Goal: Task Accomplishment & Management: Use online tool/utility

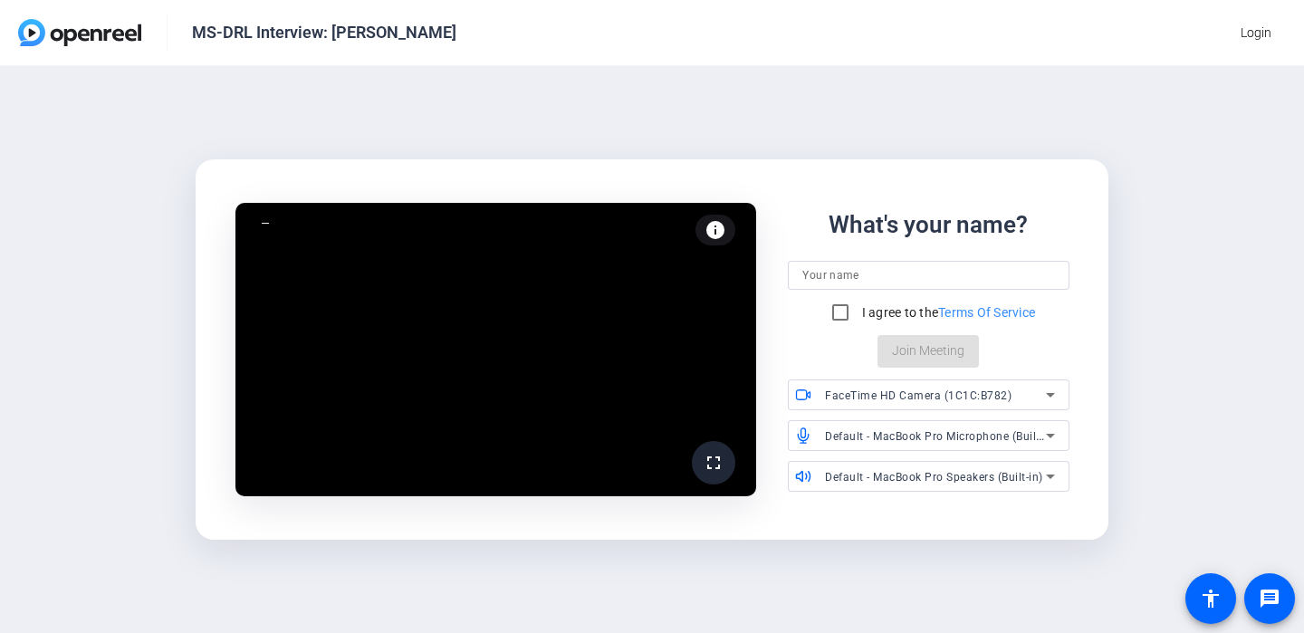
drag, startPoint x: 315, startPoint y: 123, endPoint x: 319, endPoint y: 108, distance: 15.8
click at [320, 110] on div "fullscreen info Test your audio and video What's your name? I agree to the Term…" at bounding box center [652, 349] width 1304 height 567
click at [923, 138] on div "fullscreen info Test your audio and video What's your name? I agree to the Term…" at bounding box center [652, 349] width 1304 height 567
click at [833, 312] on input "I agree to the Terms Of Service" at bounding box center [840, 312] width 36 height 36
checkbox input "true"
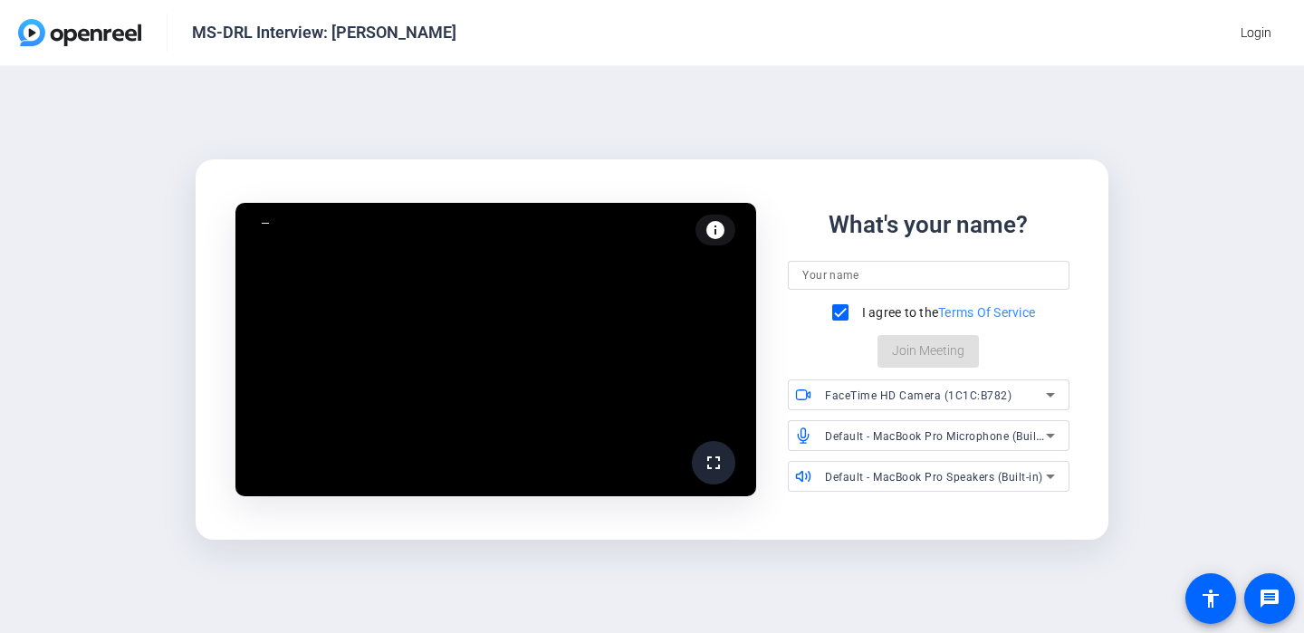
click at [846, 279] on input at bounding box center [928, 275] width 252 height 22
type input "[PERSON_NAME]"
click at [924, 357] on span "Join Meeting" at bounding box center [928, 350] width 72 height 19
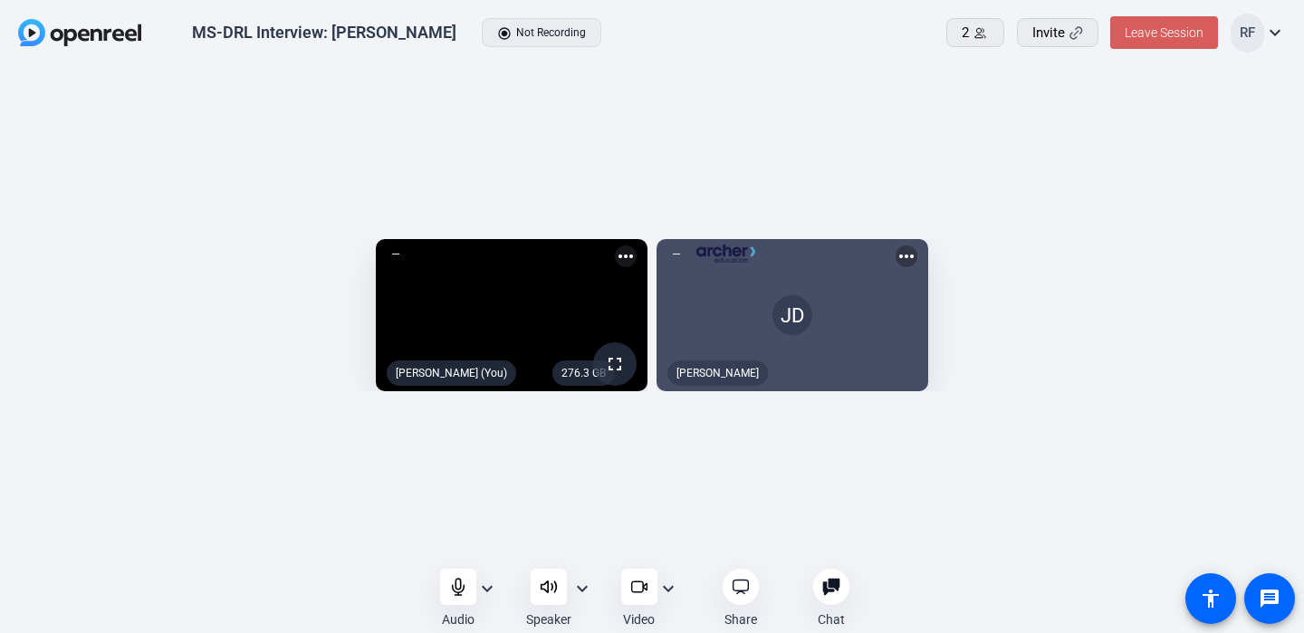
click at [1163, 32] on span "Leave Session" at bounding box center [1163, 32] width 79 height 14
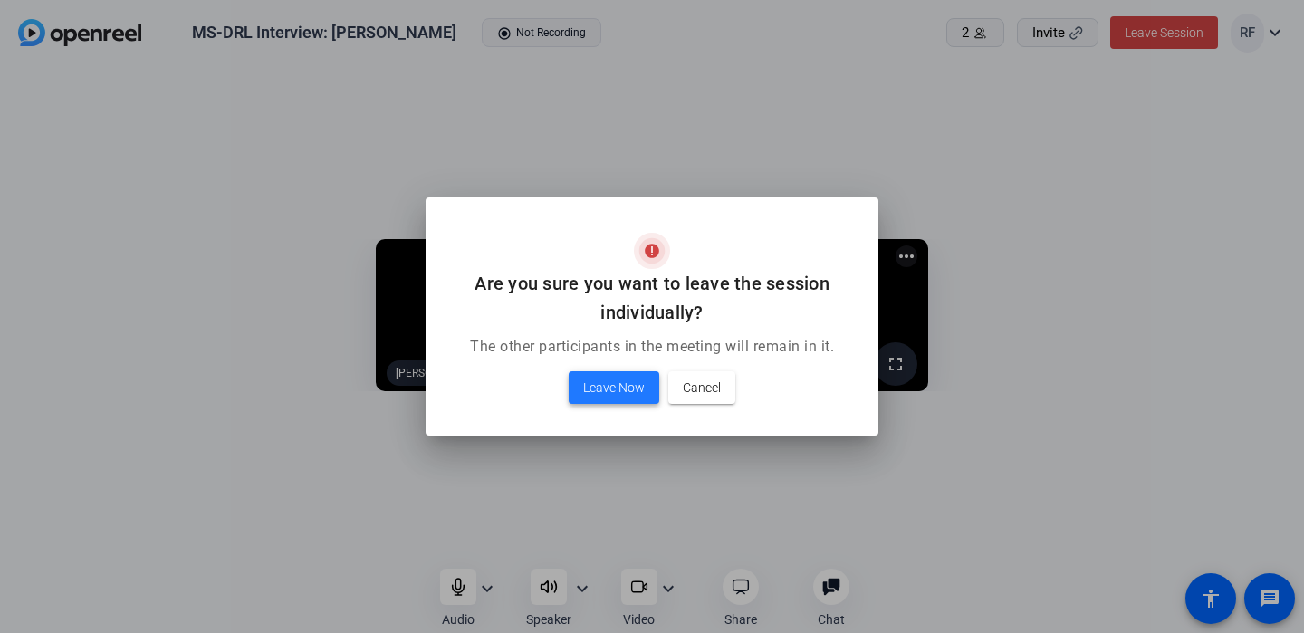
click at [622, 382] on span "Leave Now" at bounding box center [614, 388] width 62 height 22
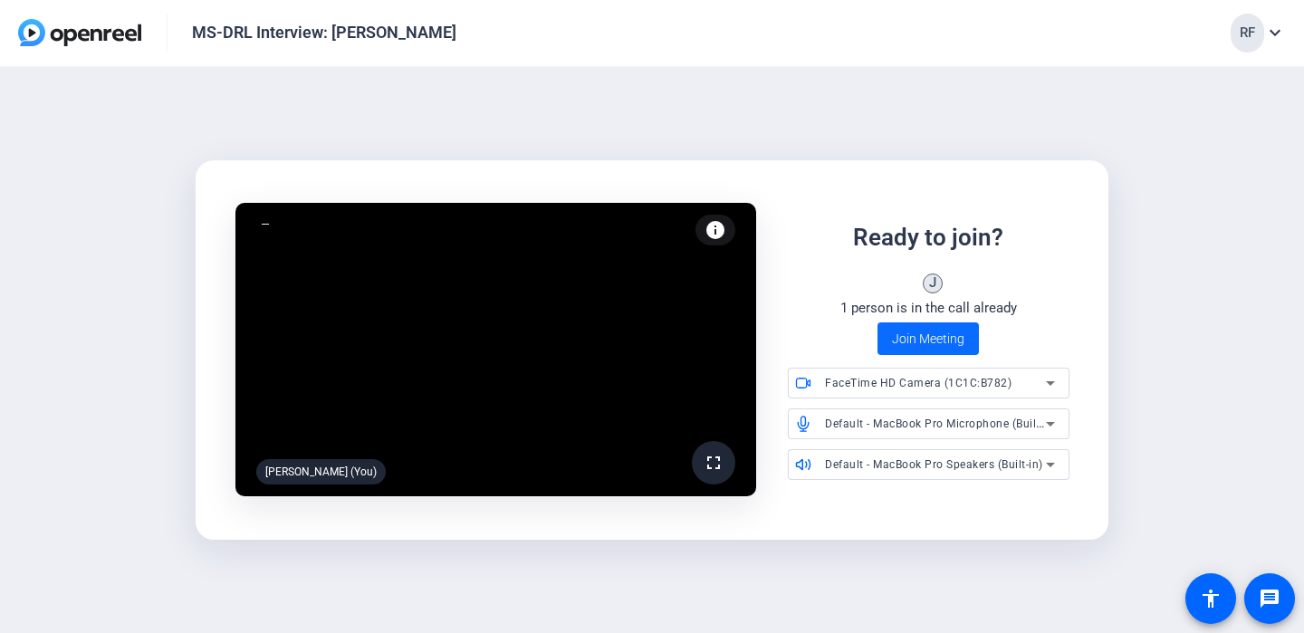
click at [926, 340] on span "Join Meeting" at bounding box center [928, 339] width 72 height 19
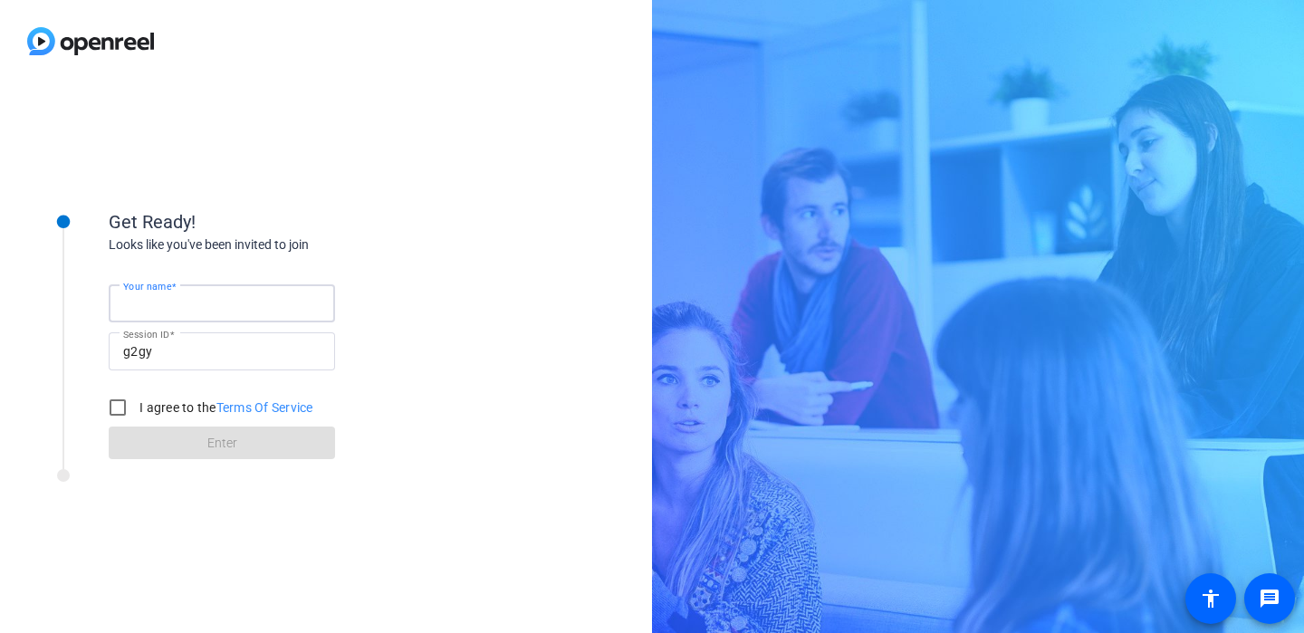
click at [205, 298] on input "Your name" at bounding box center [221, 303] width 197 height 22
type input "Regardt Ferreira"
click at [110, 413] on input "I agree to the Terms Of Service" at bounding box center [118, 407] width 36 height 36
checkbox input "true"
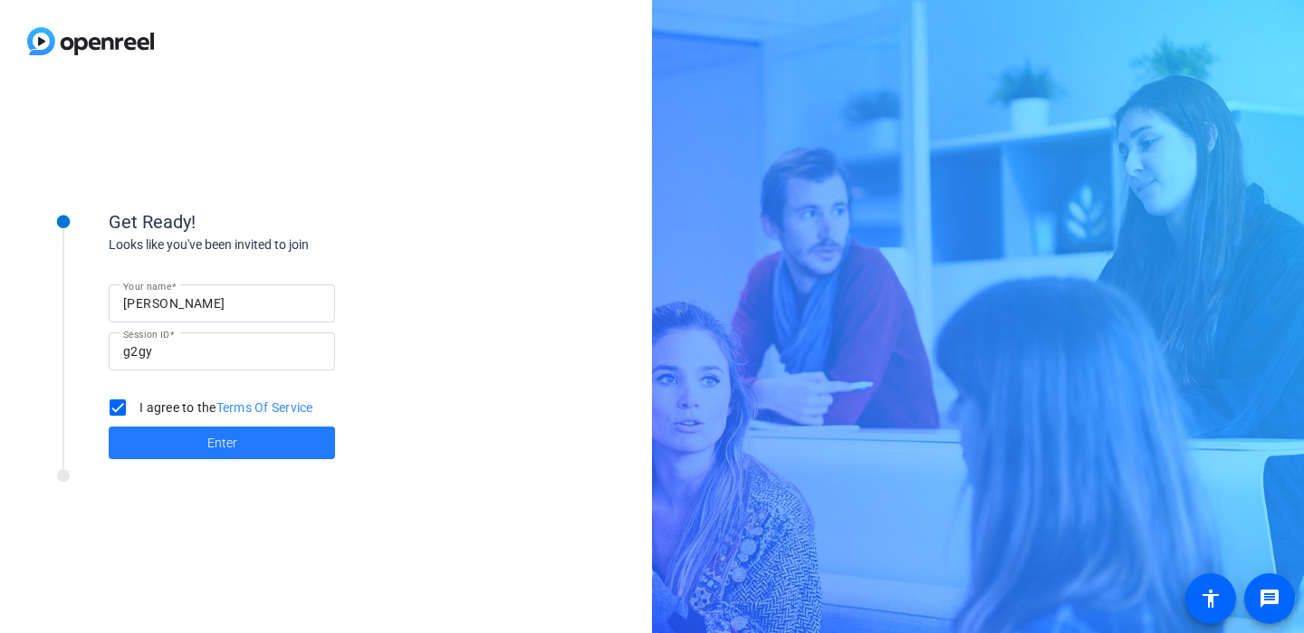
click at [218, 440] on span "Enter" at bounding box center [222, 443] width 30 height 19
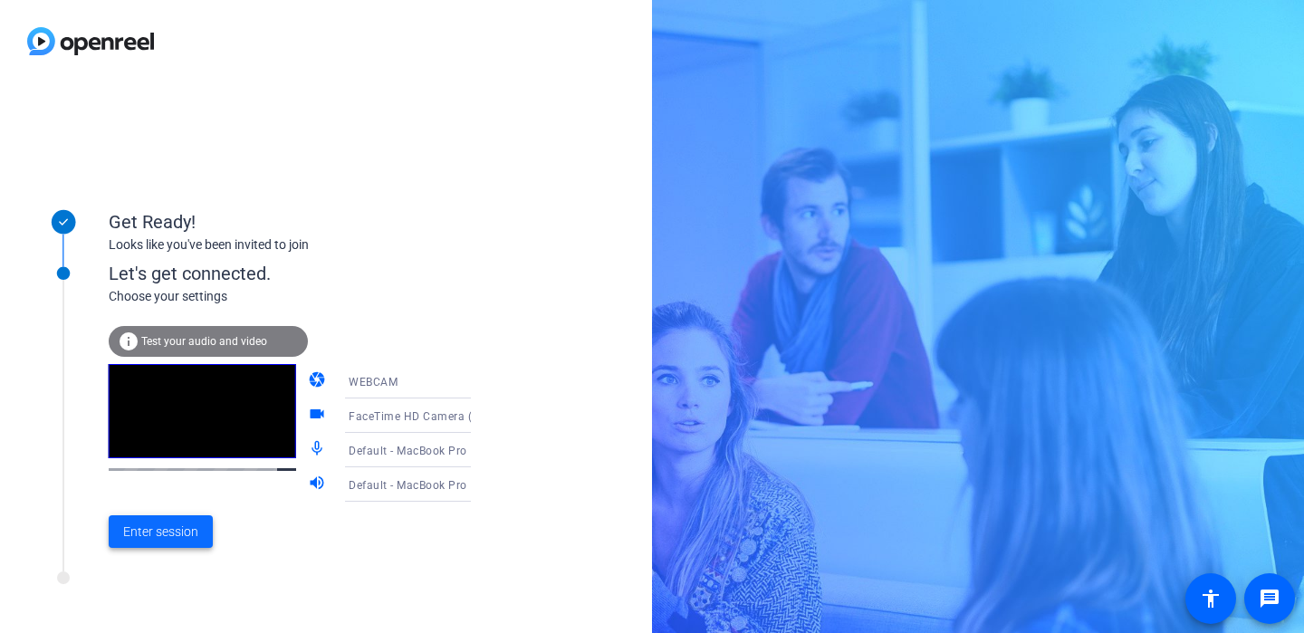
click at [156, 529] on span "Enter session" at bounding box center [160, 531] width 75 height 19
